Goal: Book appointment/travel/reservation

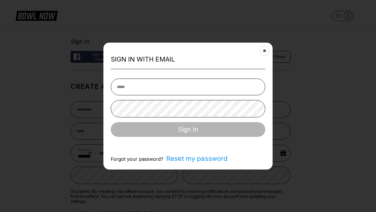
select select "**"
type input "**********"
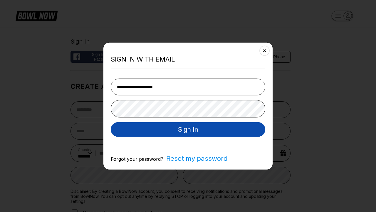
click at [188, 130] on button "Sign In" at bounding box center [188, 129] width 155 height 15
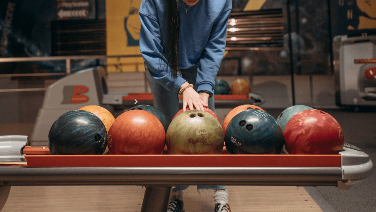
click at [29, 182] on button "3:30 PM" at bounding box center [14, 186] width 29 height 9
